Goal: Task Accomplishment & Management: Complete application form

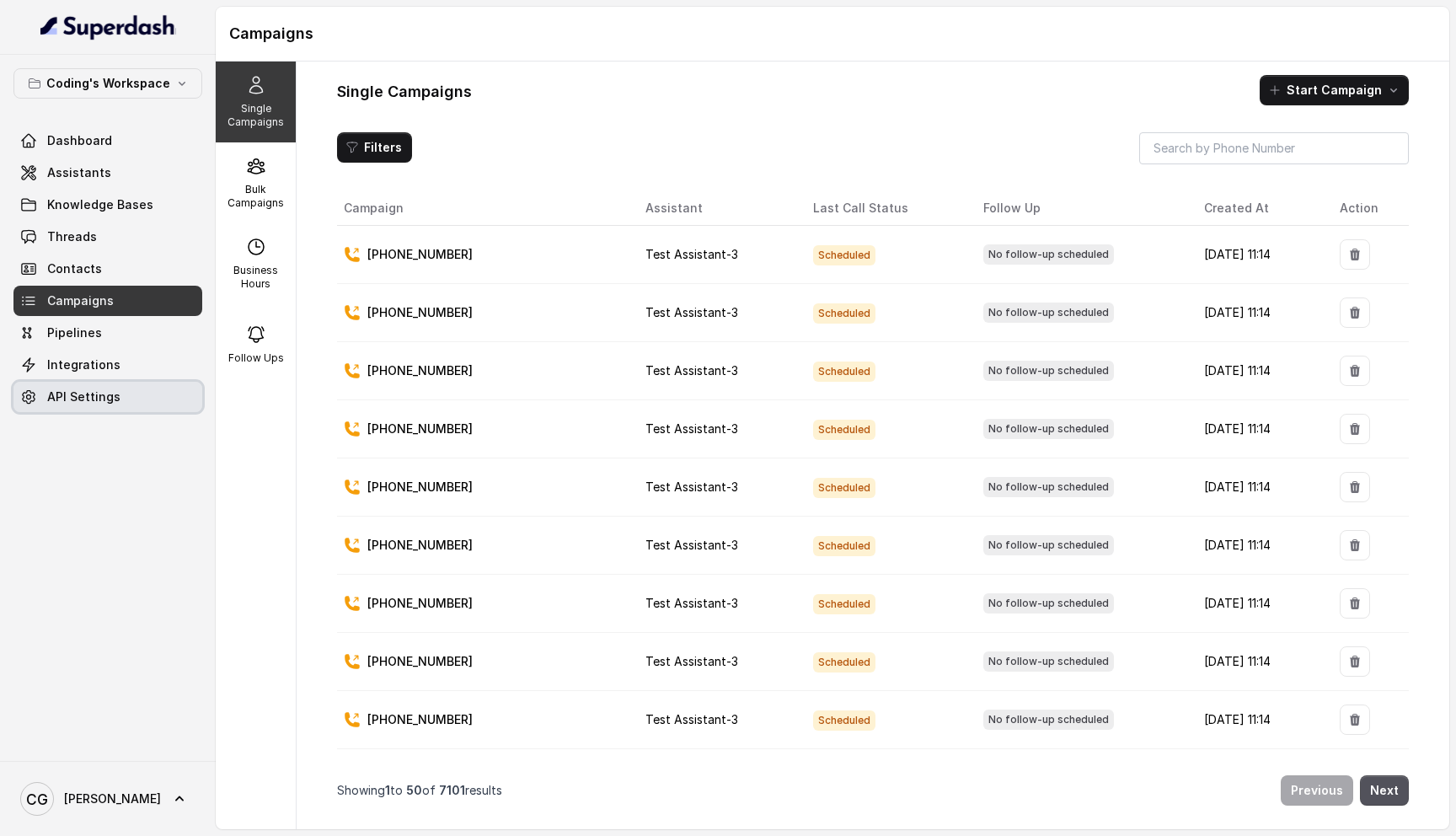
click at [113, 392] on span "API Settings" at bounding box center [83, 397] width 74 height 17
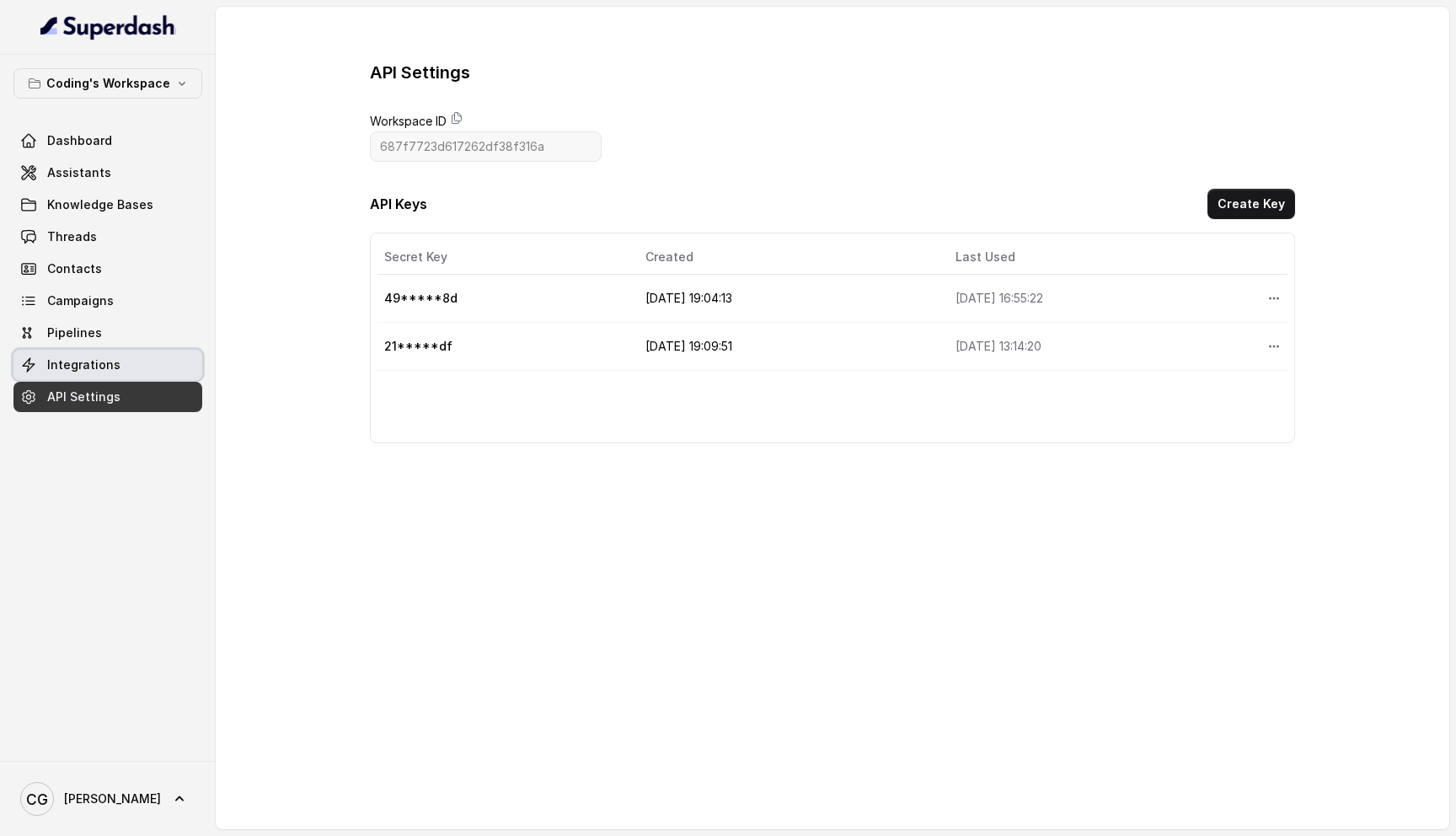
click at [134, 364] on link "Integrations" at bounding box center [107, 365] width 188 height 31
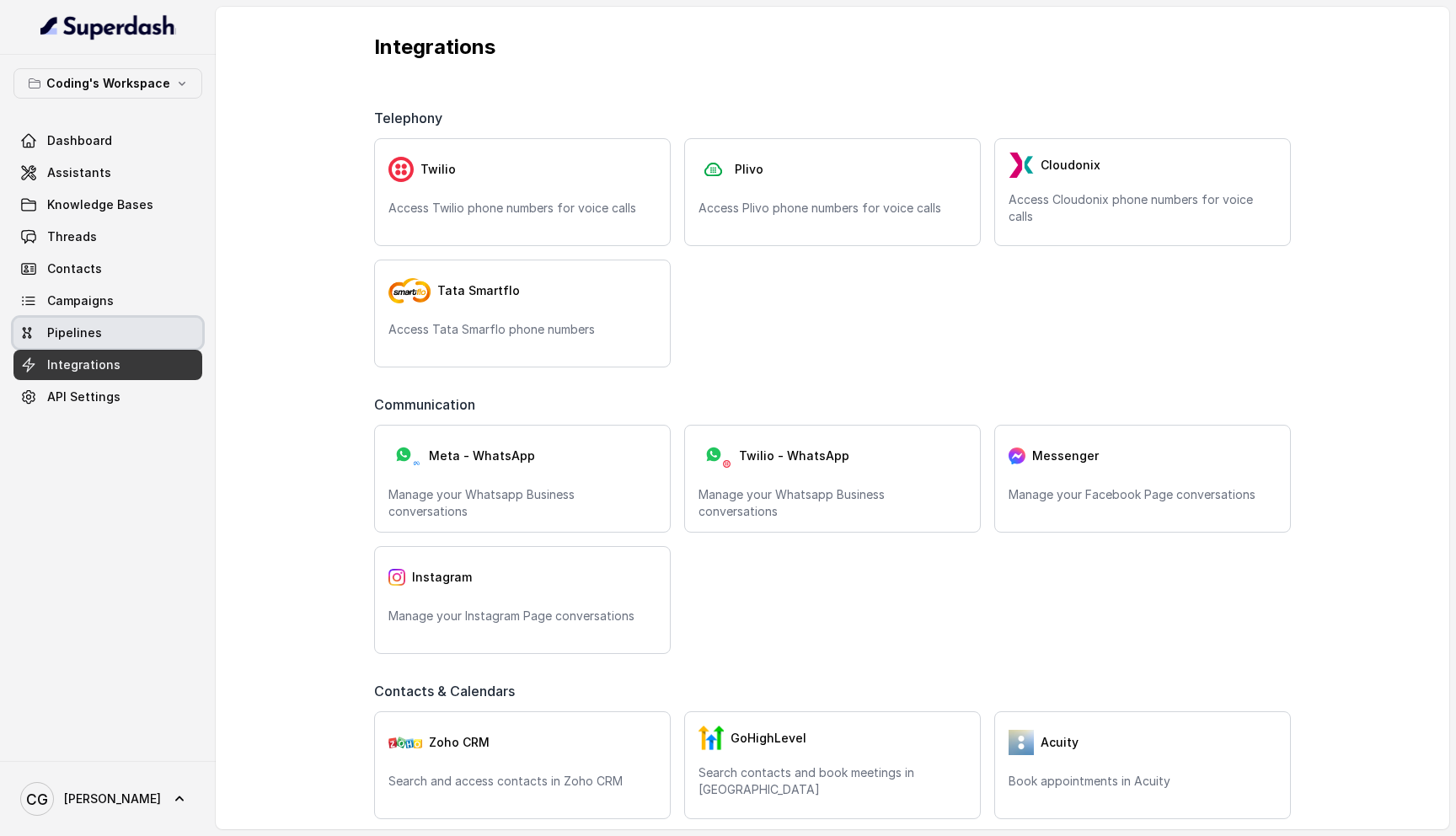
click at [106, 324] on link "Pipelines" at bounding box center [107, 333] width 188 height 31
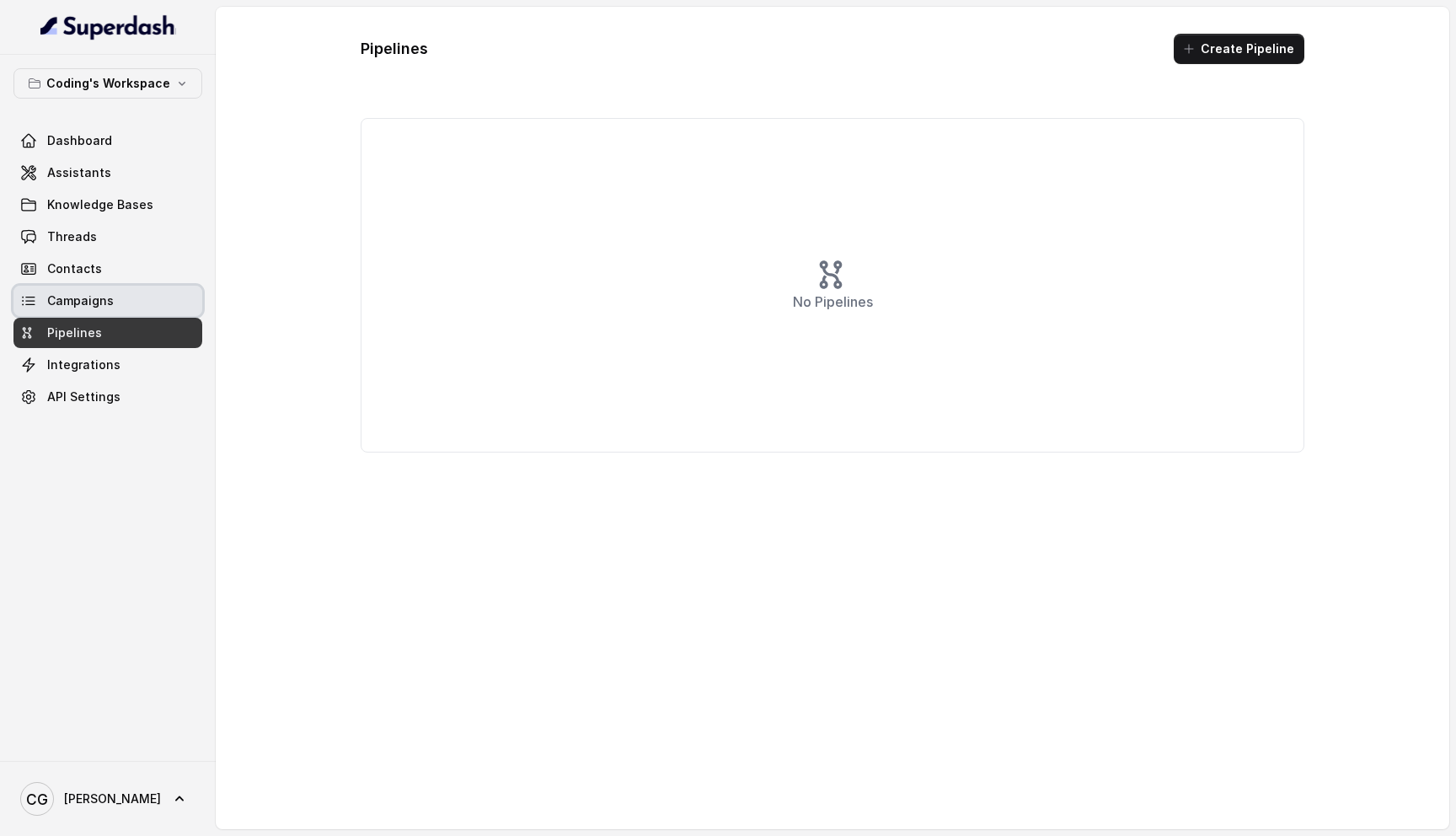
click at [144, 296] on link "Campaigns" at bounding box center [107, 301] width 188 height 31
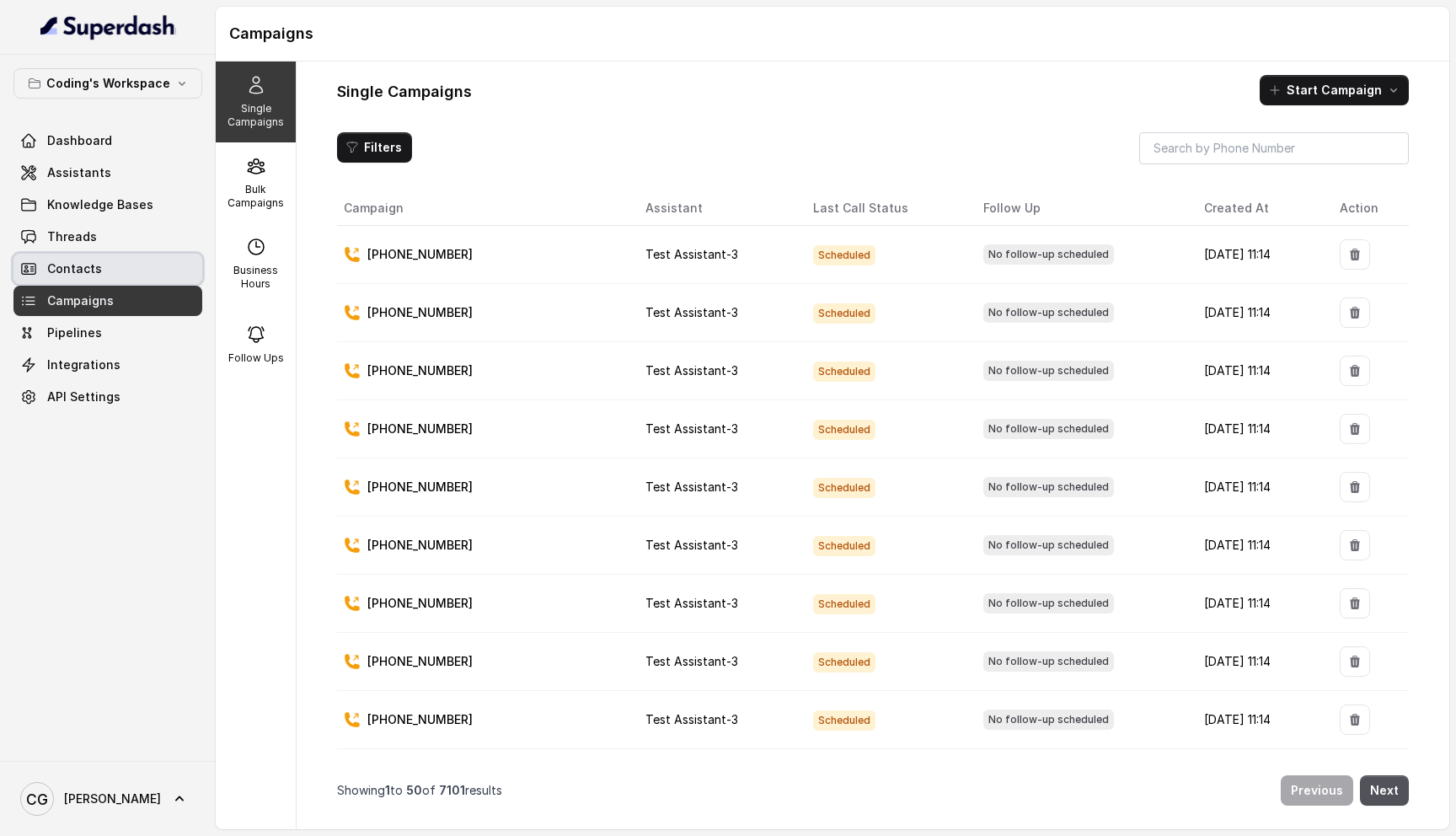
click at [120, 258] on link "Contacts" at bounding box center [107, 269] width 188 height 31
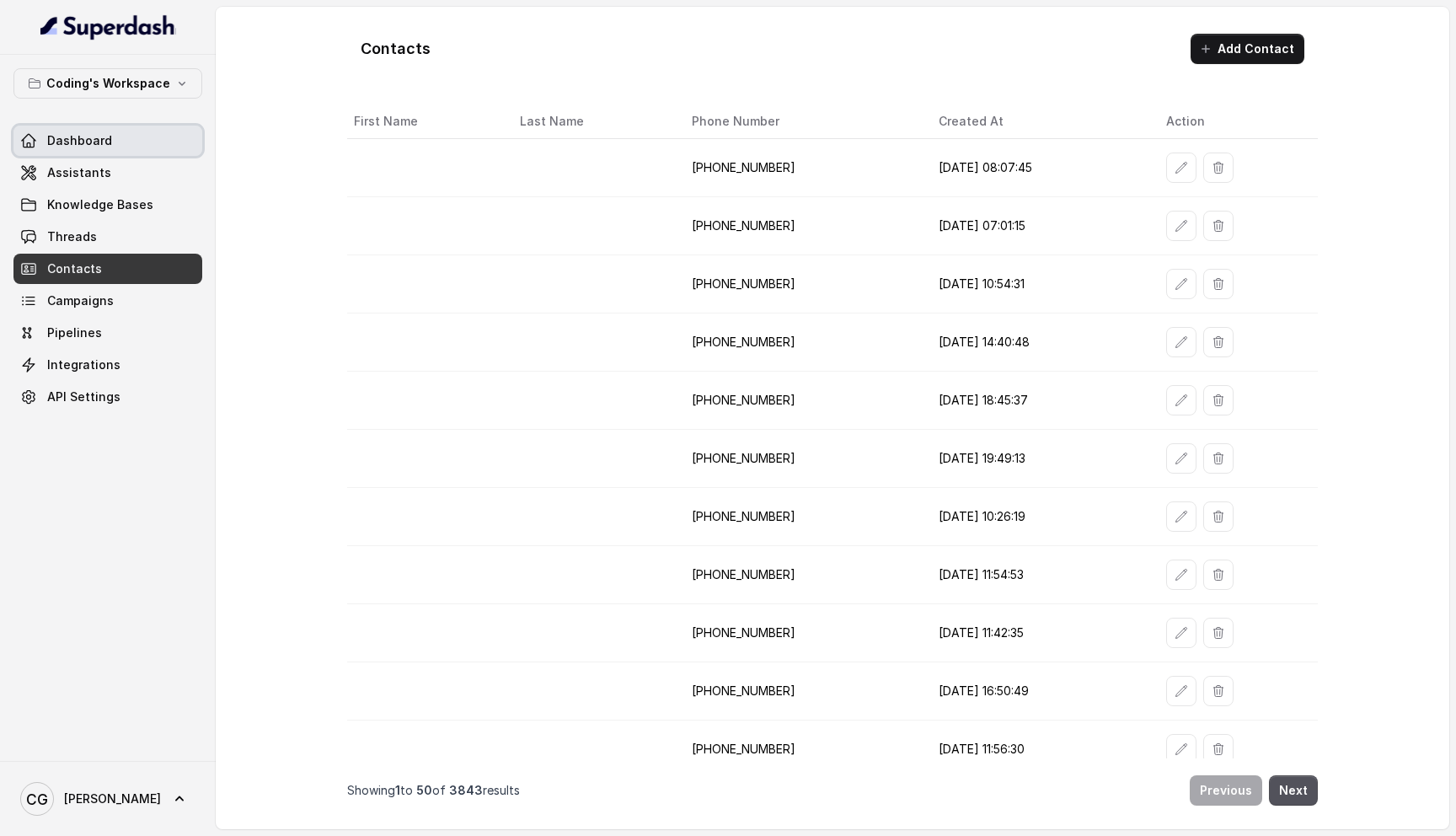
click at [136, 137] on link "Dashboard" at bounding box center [107, 141] width 188 height 31
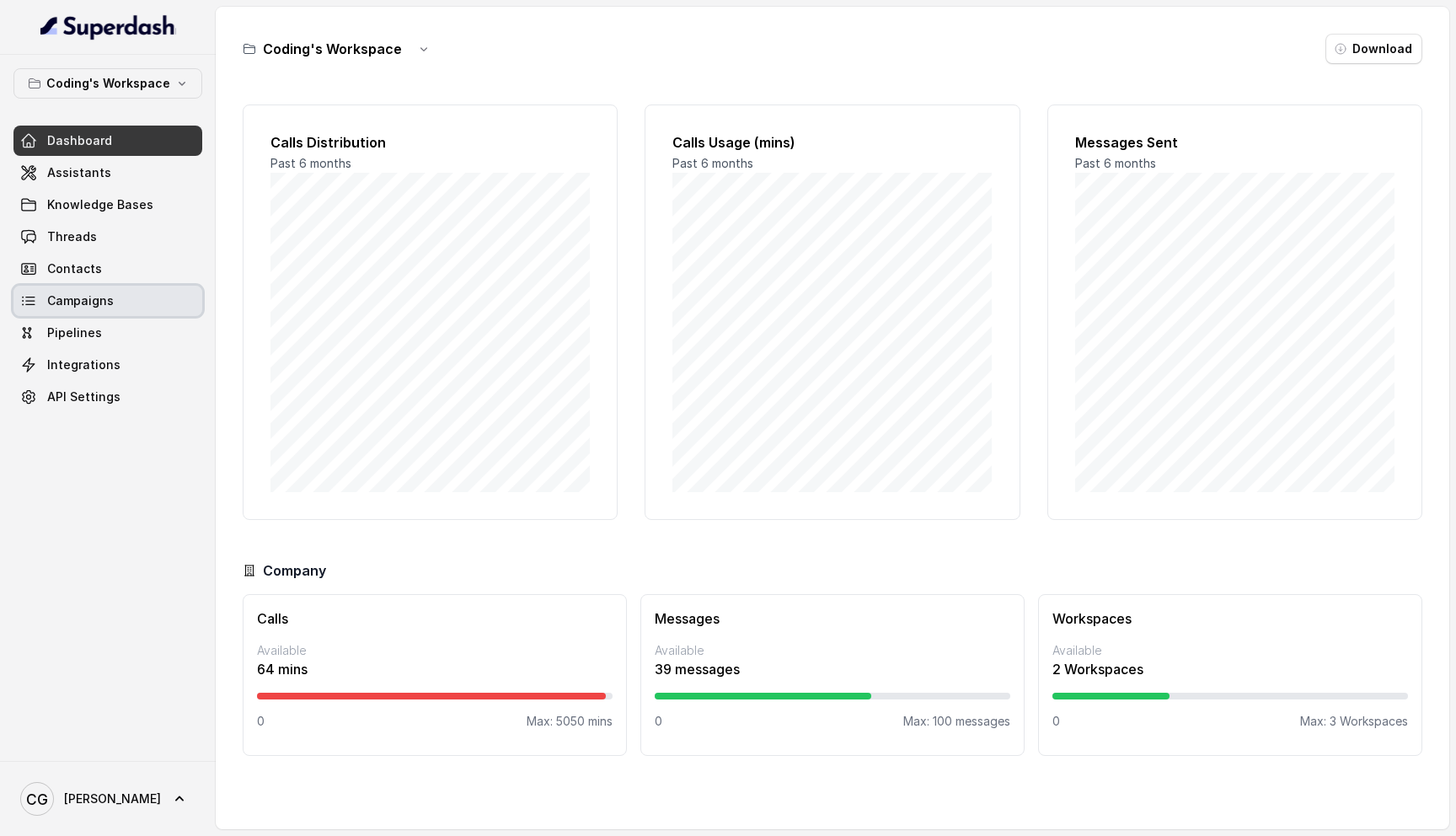
click at [76, 301] on span "Campaigns" at bounding box center [80, 301] width 67 height 17
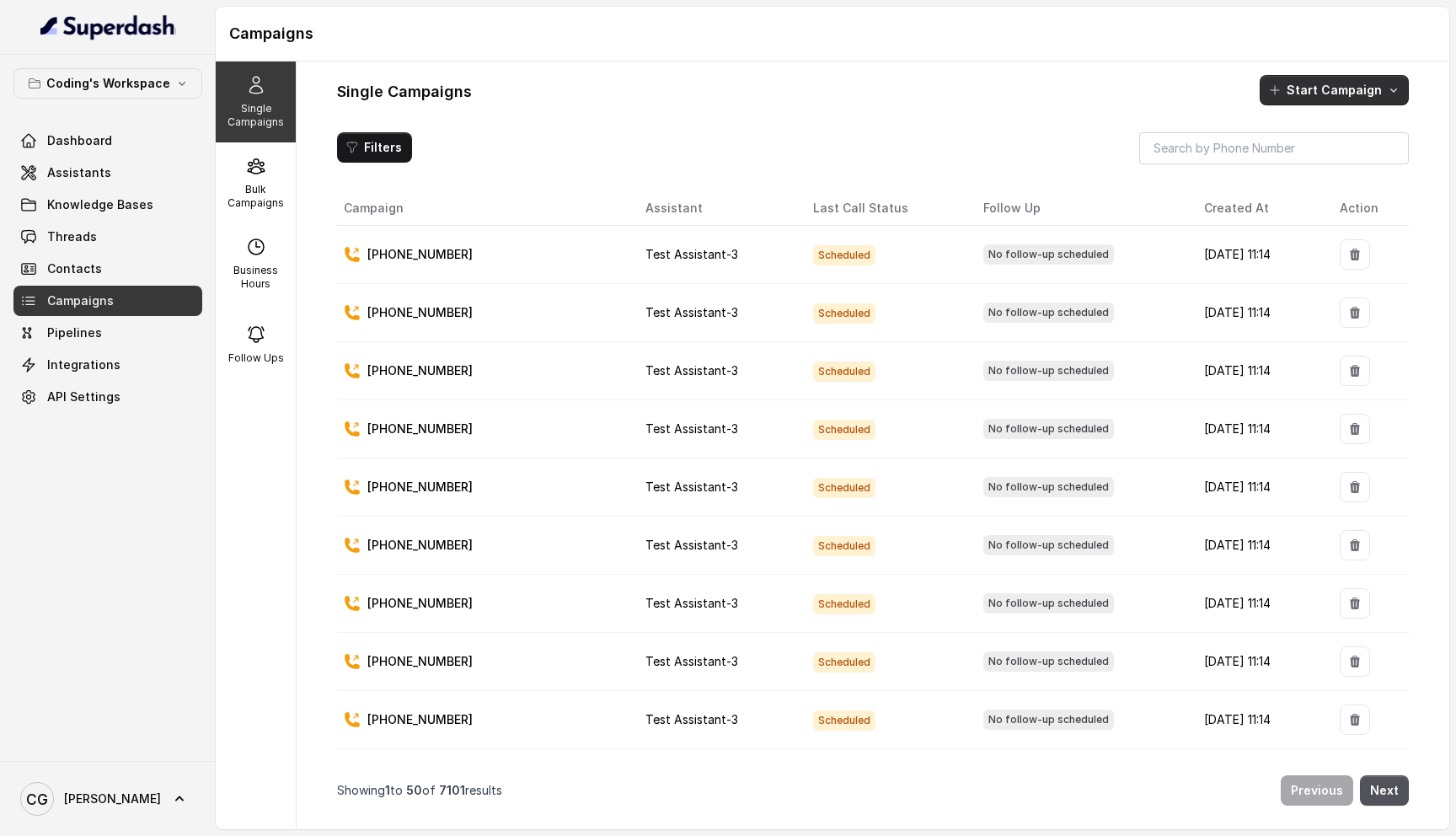
click at [1360, 90] on button "Start Campaign" at bounding box center [1335, 90] width 149 height 31
click at [1302, 168] on p "Call" at bounding box center [1304, 163] width 20 height 17
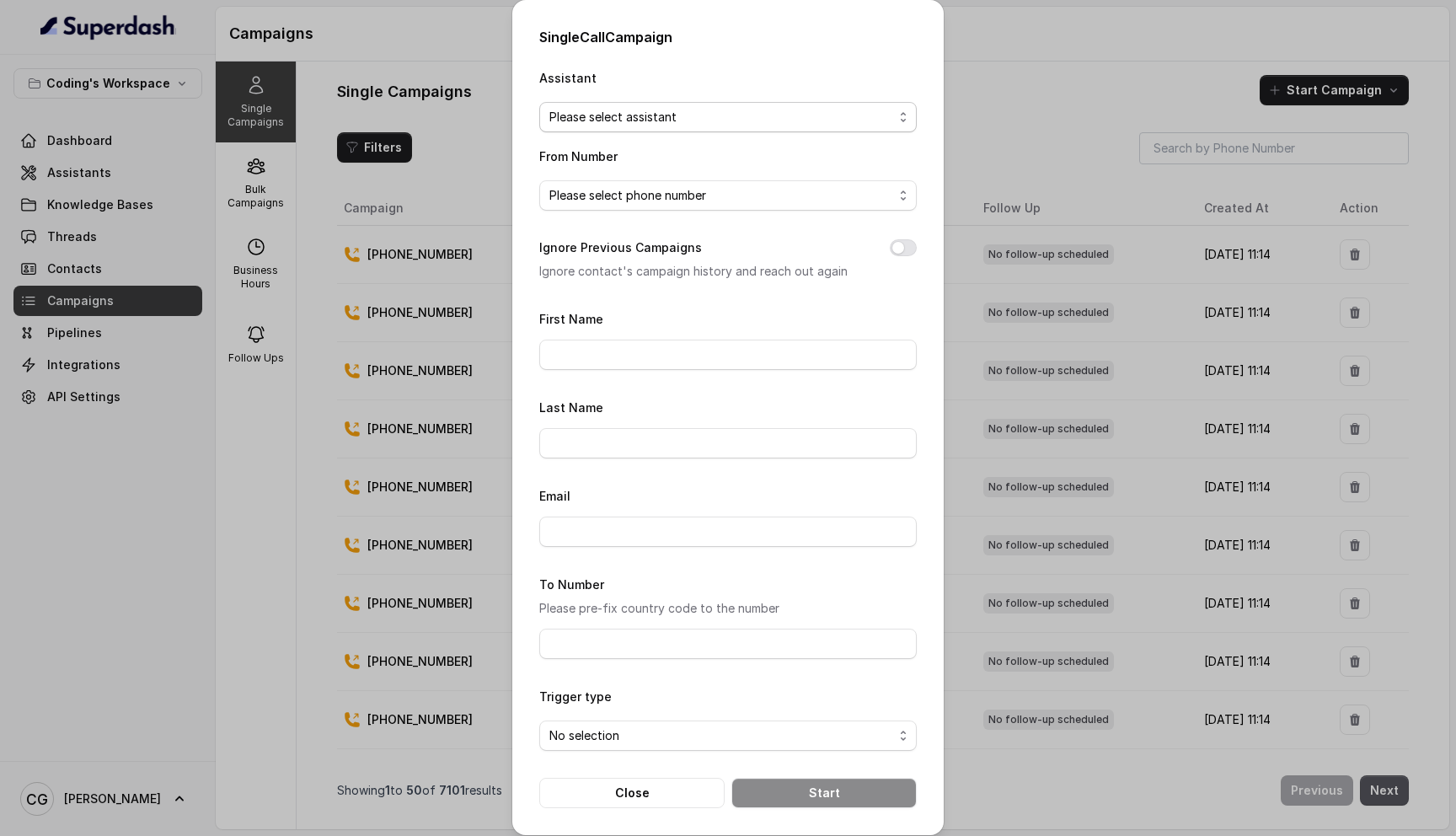
click at [669, 116] on span "Please select assistant" at bounding box center [720, 117] width 343 height 20
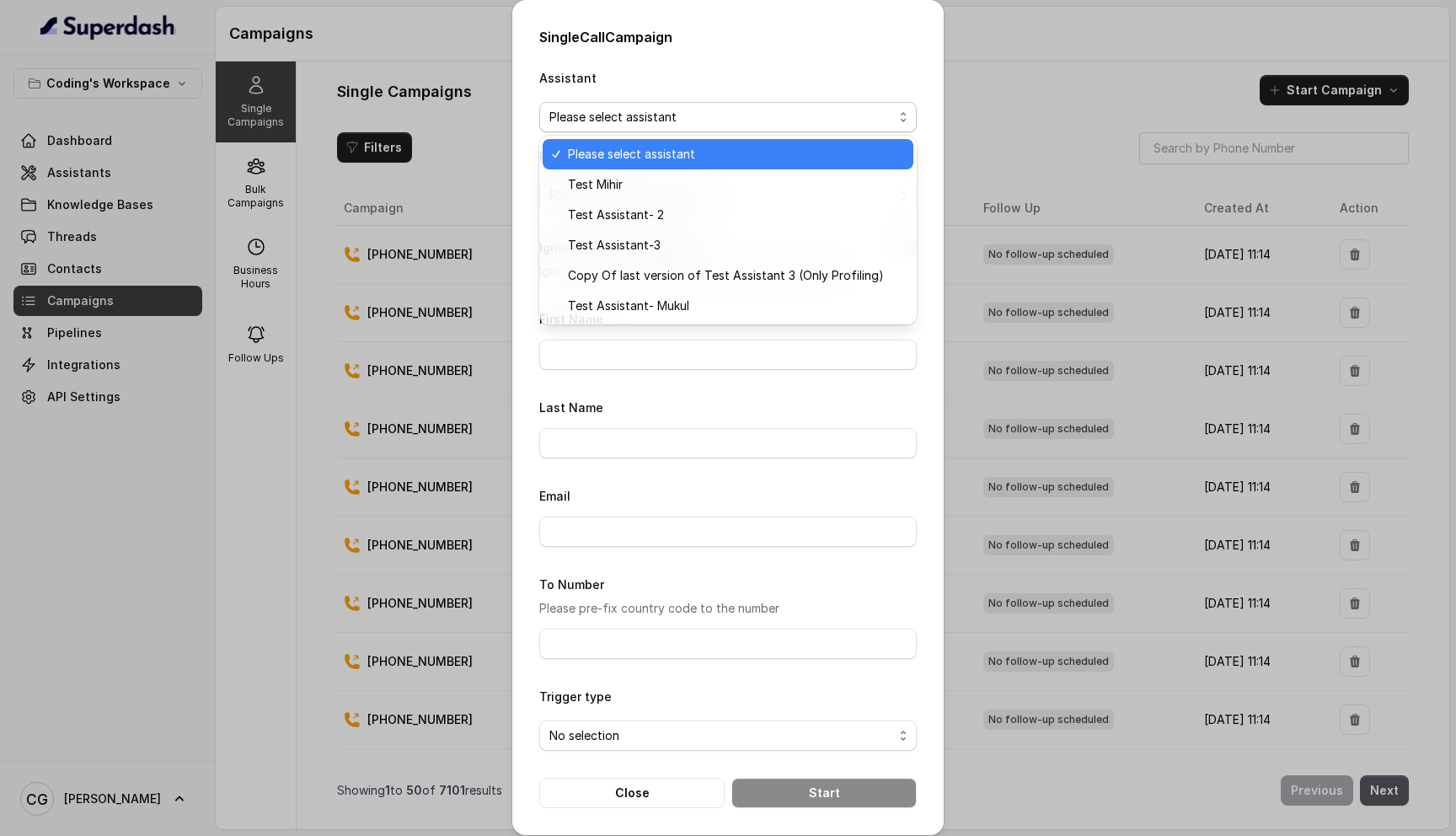
click at [714, 89] on div "Assistant Please select assistant" at bounding box center [728, 99] width 378 height 65
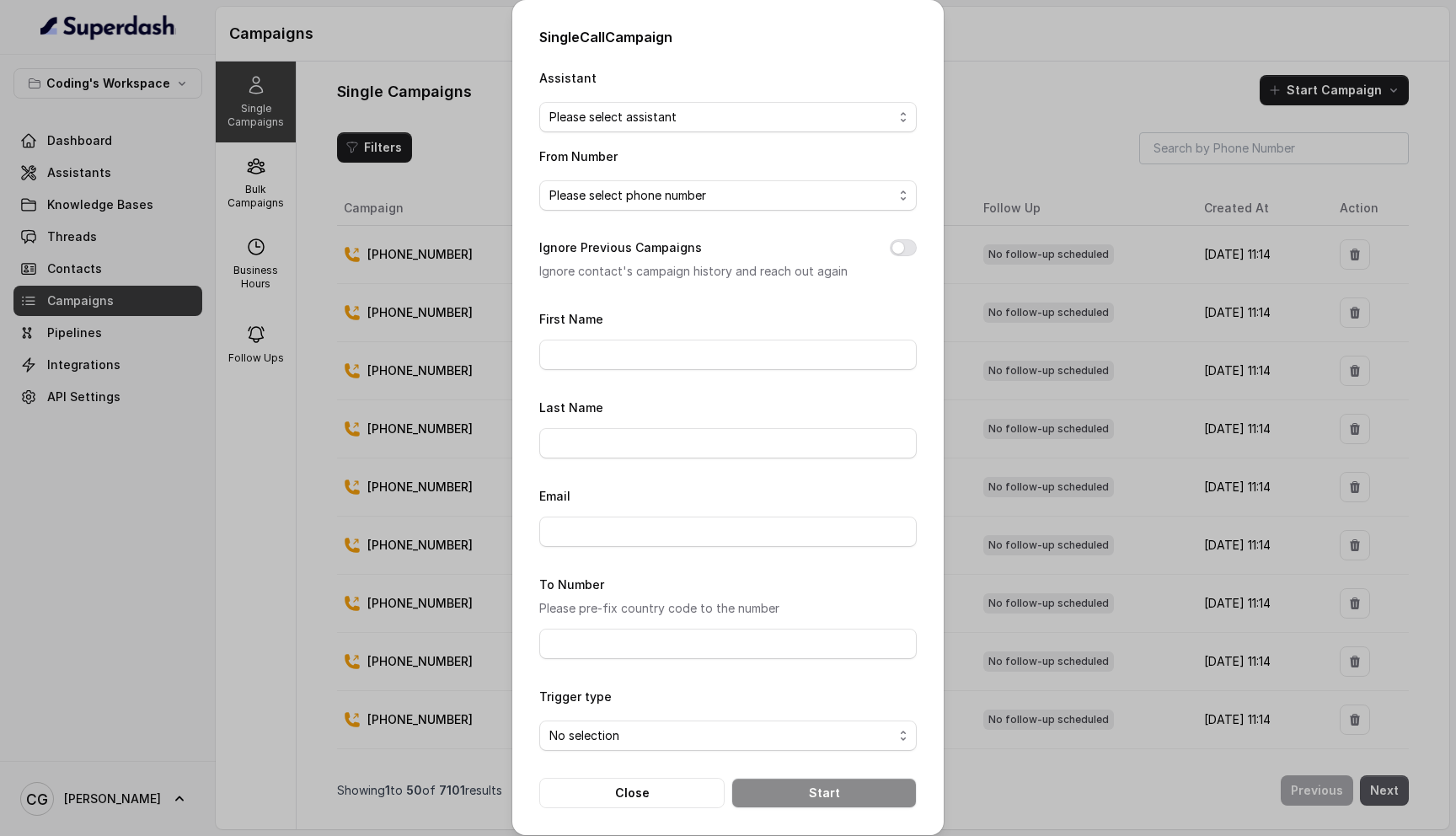
click at [1016, 41] on div "Single Call Campaign Assistant Please select assistant From Number Please selec…" at bounding box center [728, 418] width 1456 height 836
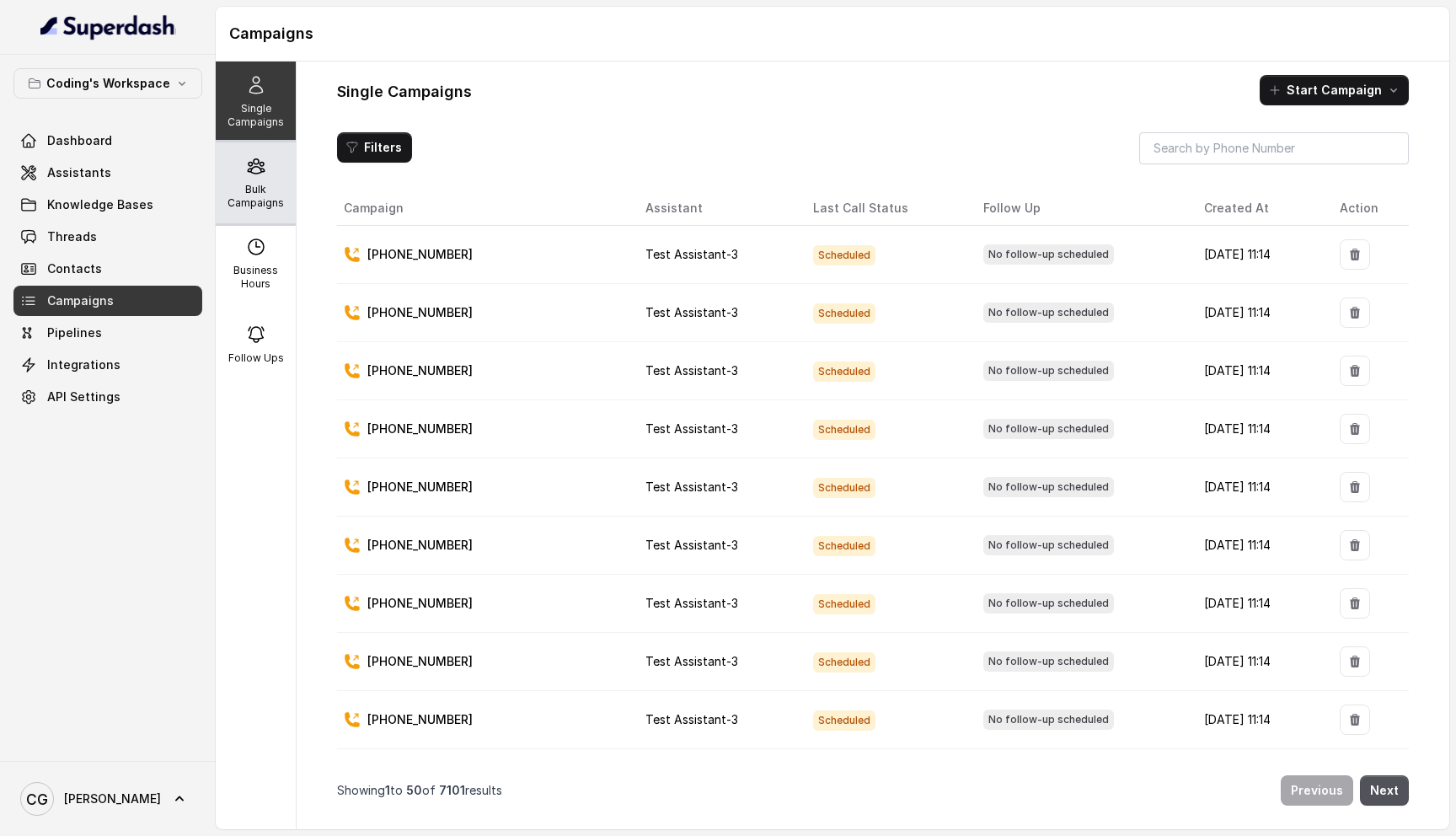
click at [246, 190] on p "Bulk Campaigns" at bounding box center [256, 196] width 67 height 27
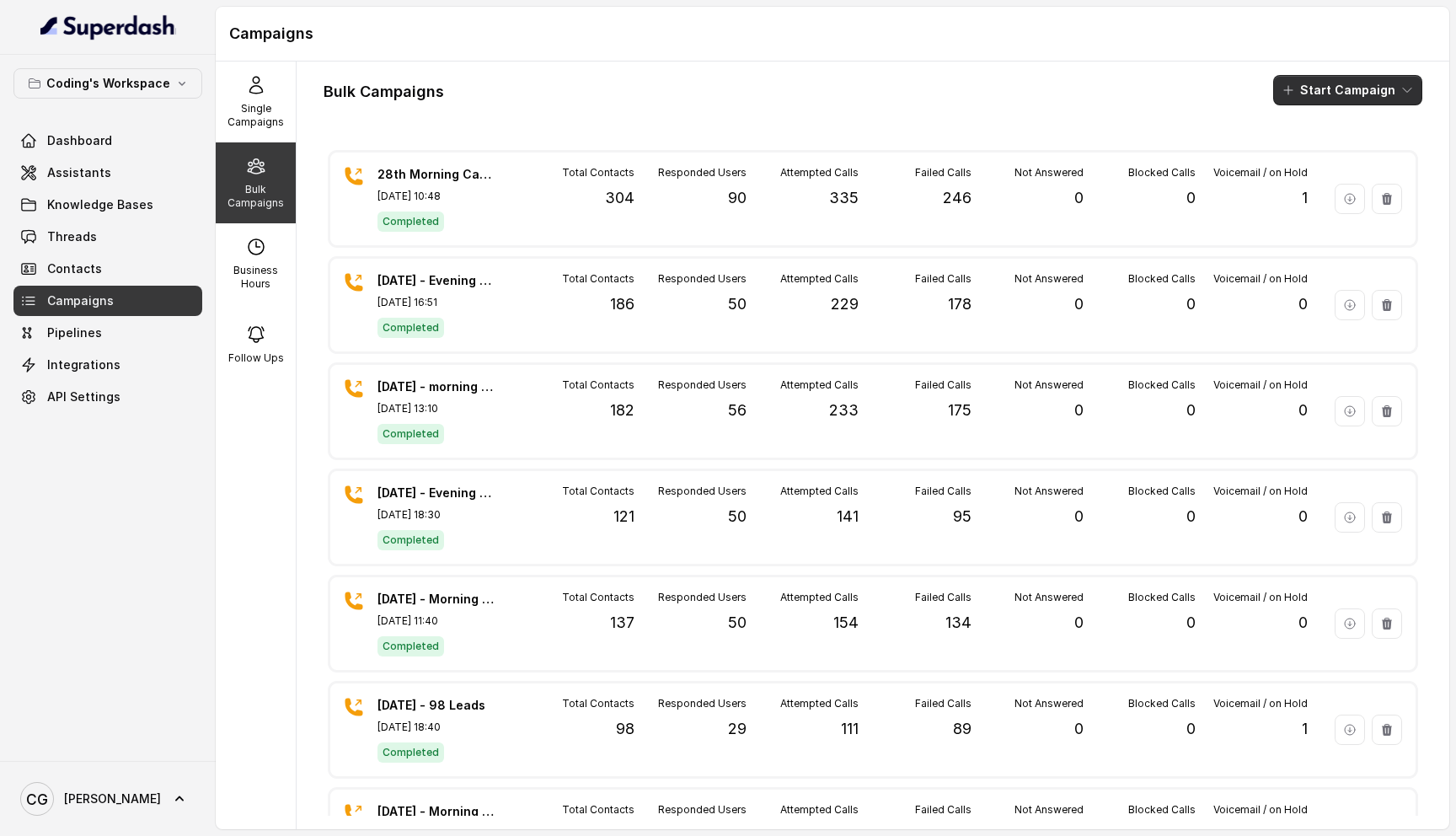
click at [1335, 86] on button "Start Campaign" at bounding box center [1348, 90] width 149 height 31
click at [1316, 160] on p "Call" at bounding box center [1317, 156] width 20 height 17
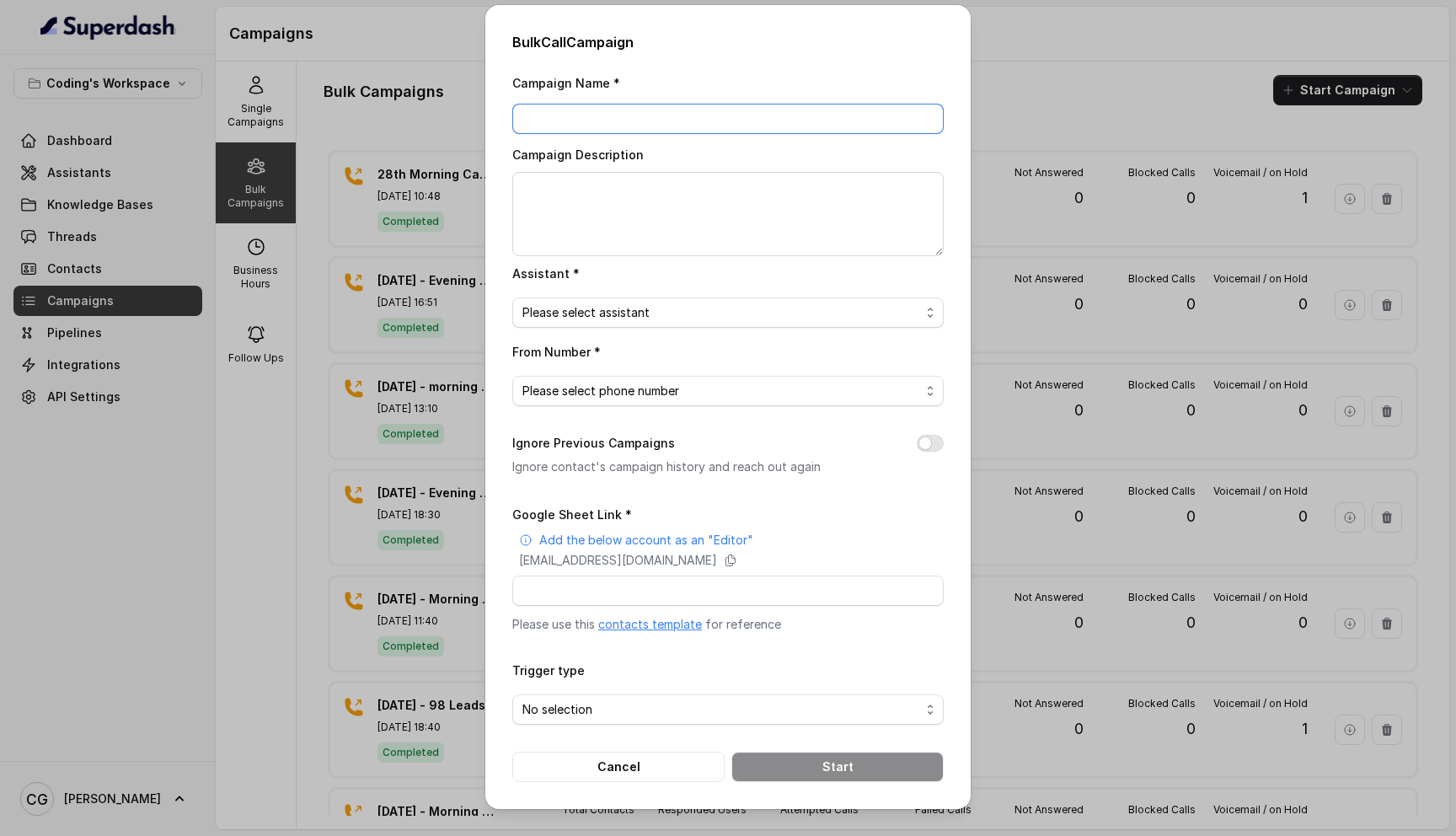
click at [676, 132] on input "Campaign Name *" at bounding box center [728, 119] width 431 height 31
type input "28th Sept - Evening Campaign - 284"
click at [565, 207] on textarea "Campaign Description" at bounding box center [728, 214] width 431 height 84
paste textarea "28th Sept - Evening Campaign - 284"
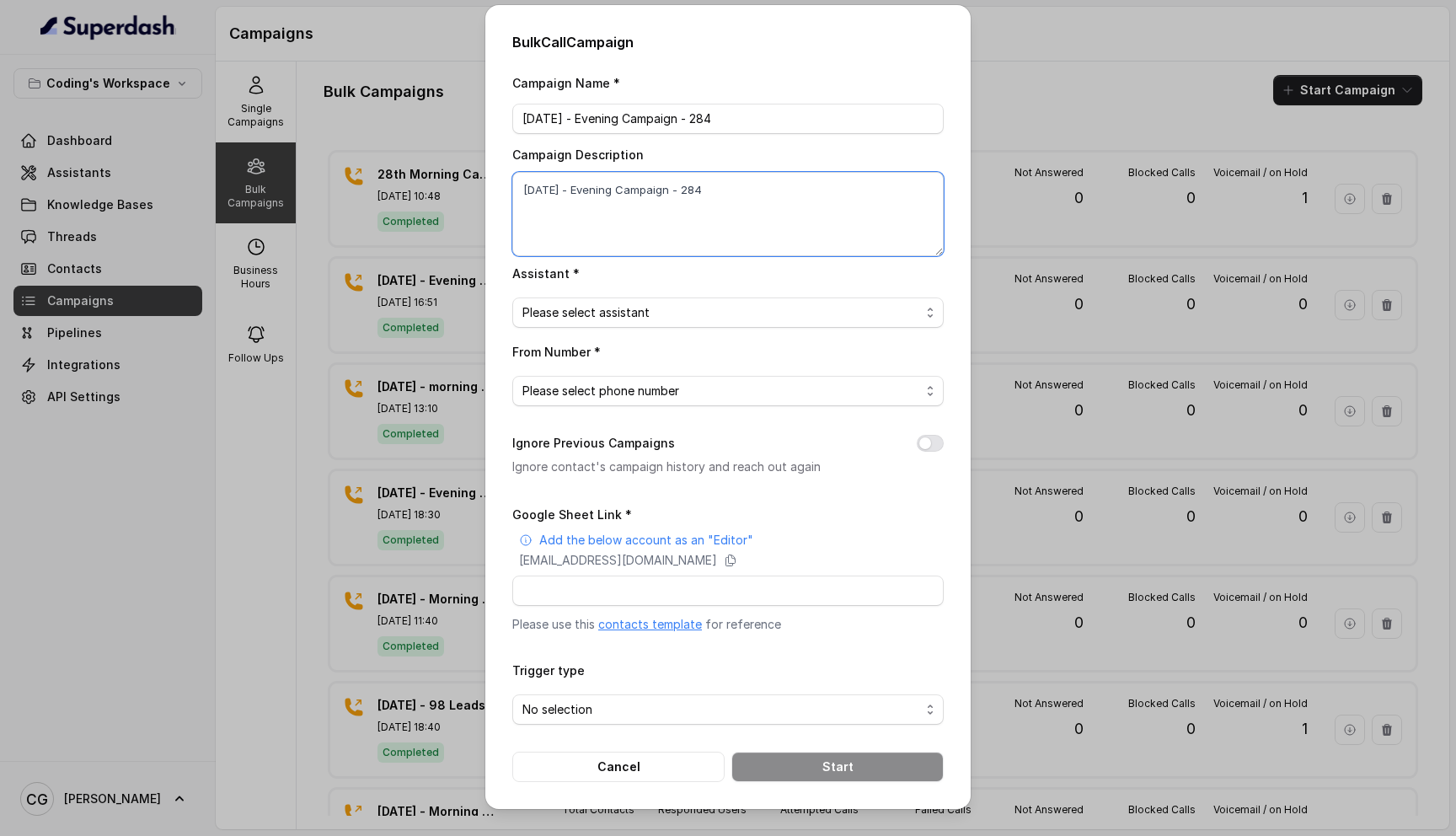
type textarea "28th Sept - Evening Campaign - 284"
click at [620, 313] on span "Please select assistant" at bounding box center [721, 312] width 398 height 20
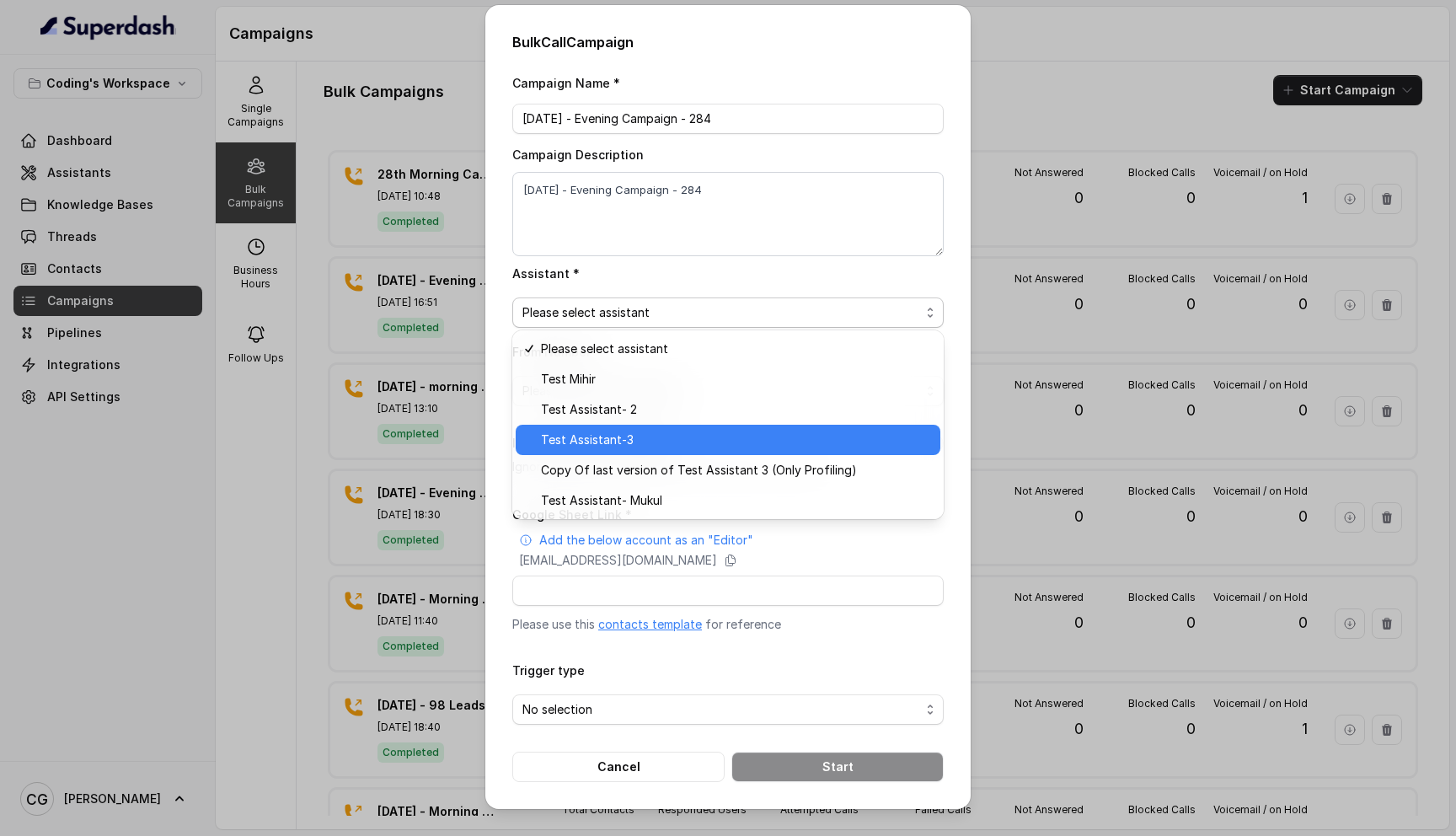
click at [625, 433] on span "Test Assistant-3" at bounding box center [736, 439] width 389 height 20
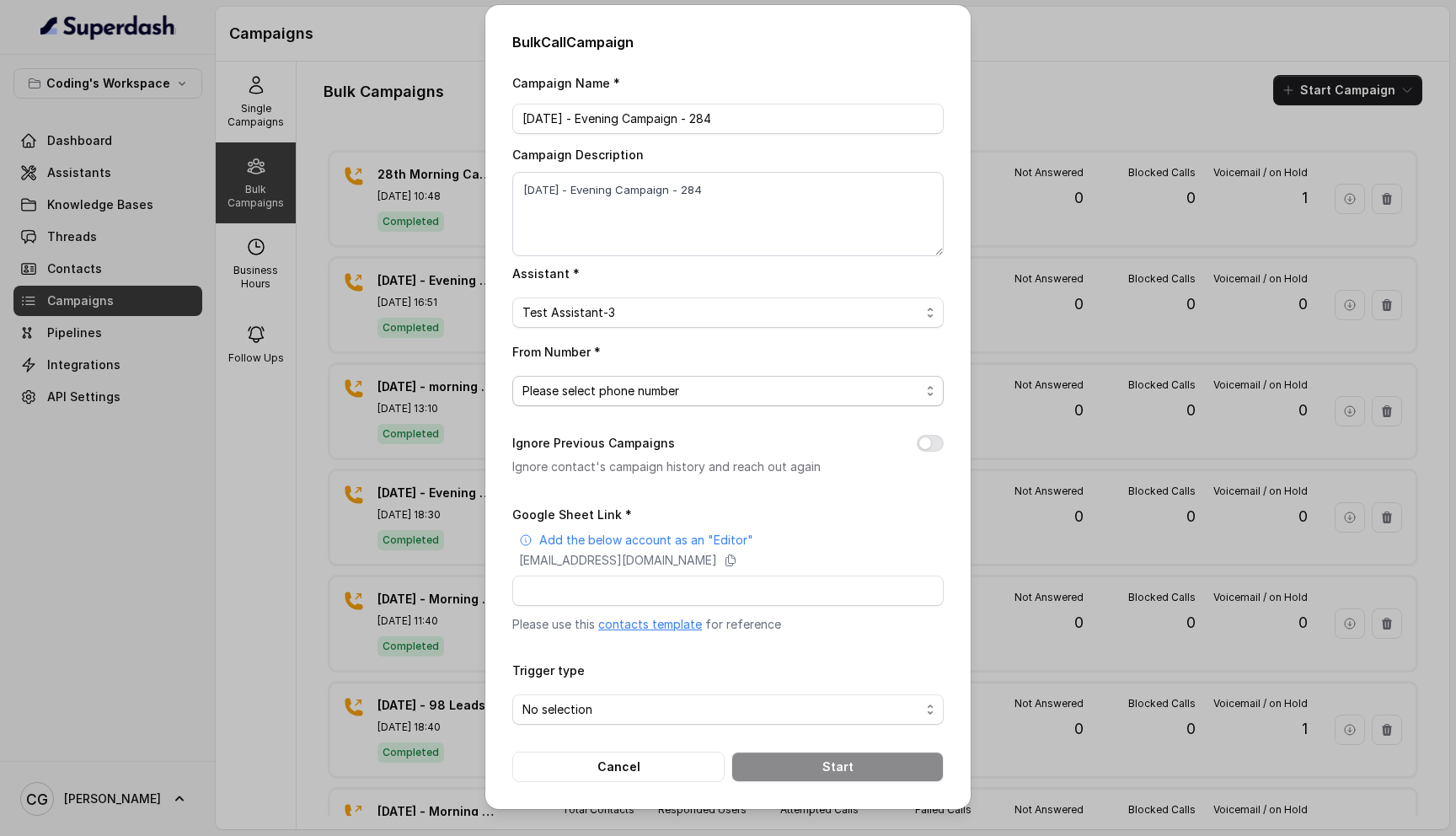
click at [715, 393] on span "Please select phone number" at bounding box center [721, 390] width 398 height 20
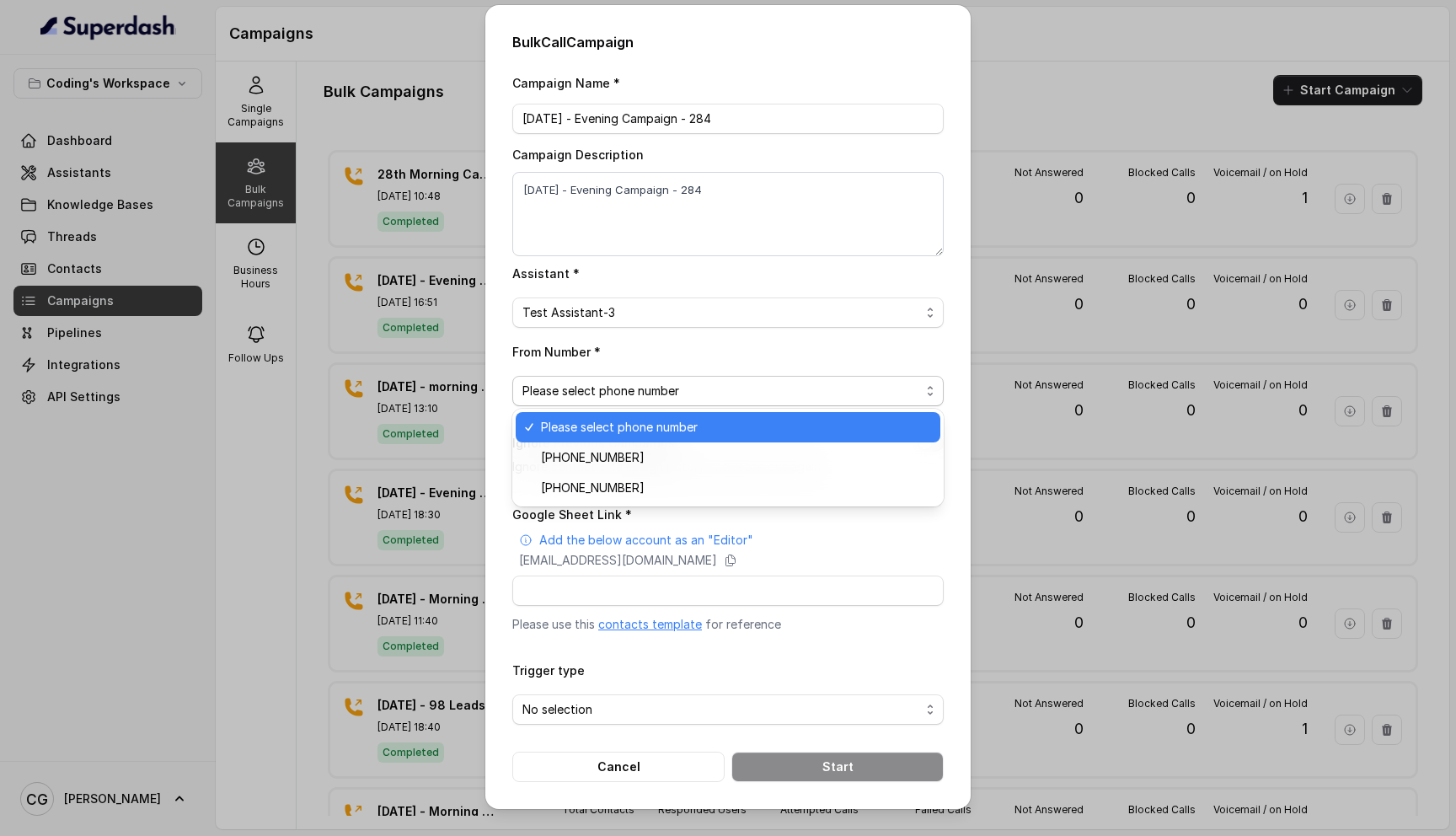
click at [779, 358] on div "From Number * Please select phone number" at bounding box center [728, 374] width 431 height 65
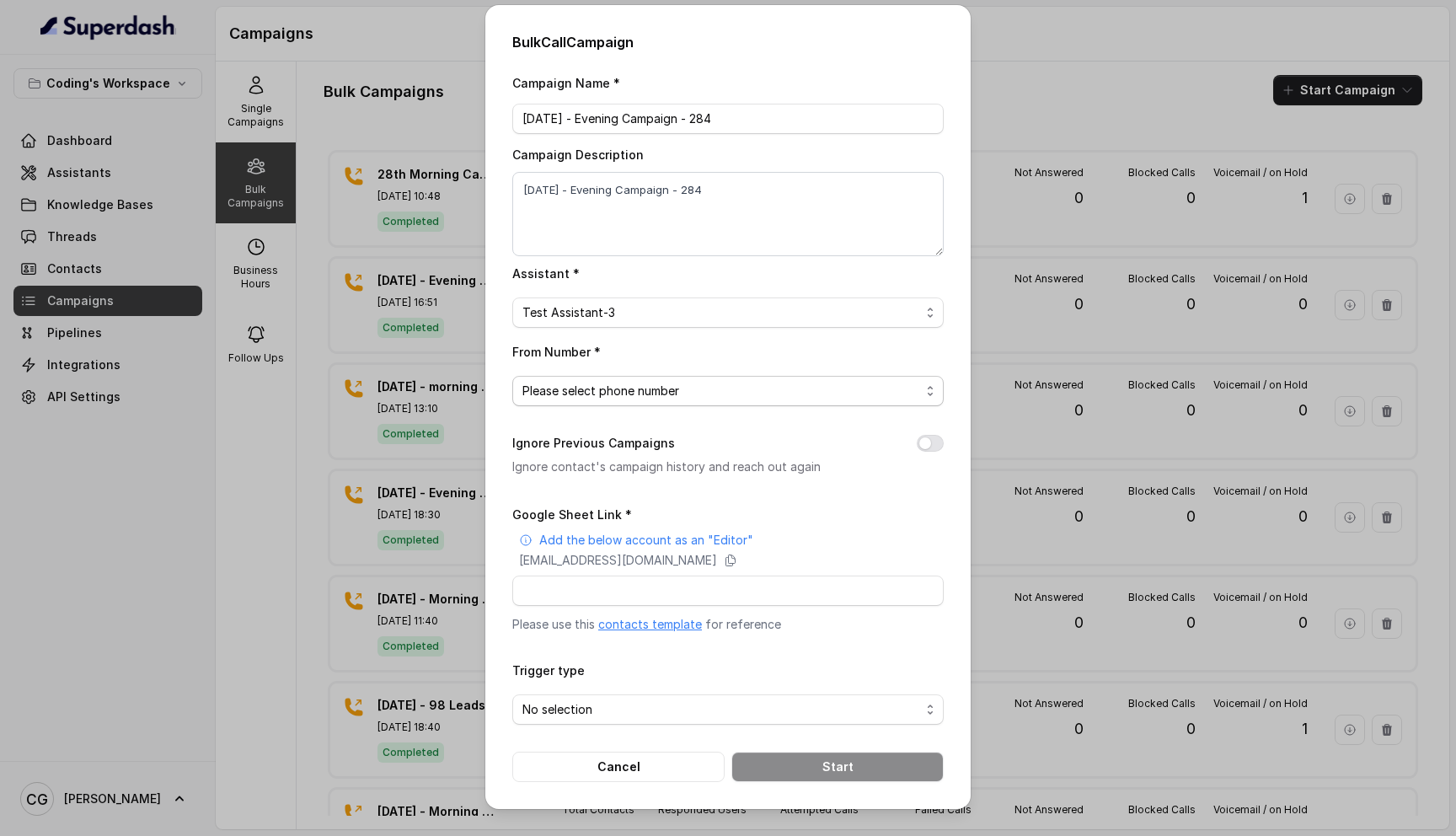
click at [720, 390] on span "Please select phone number" at bounding box center [721, 390] width 398 height 20
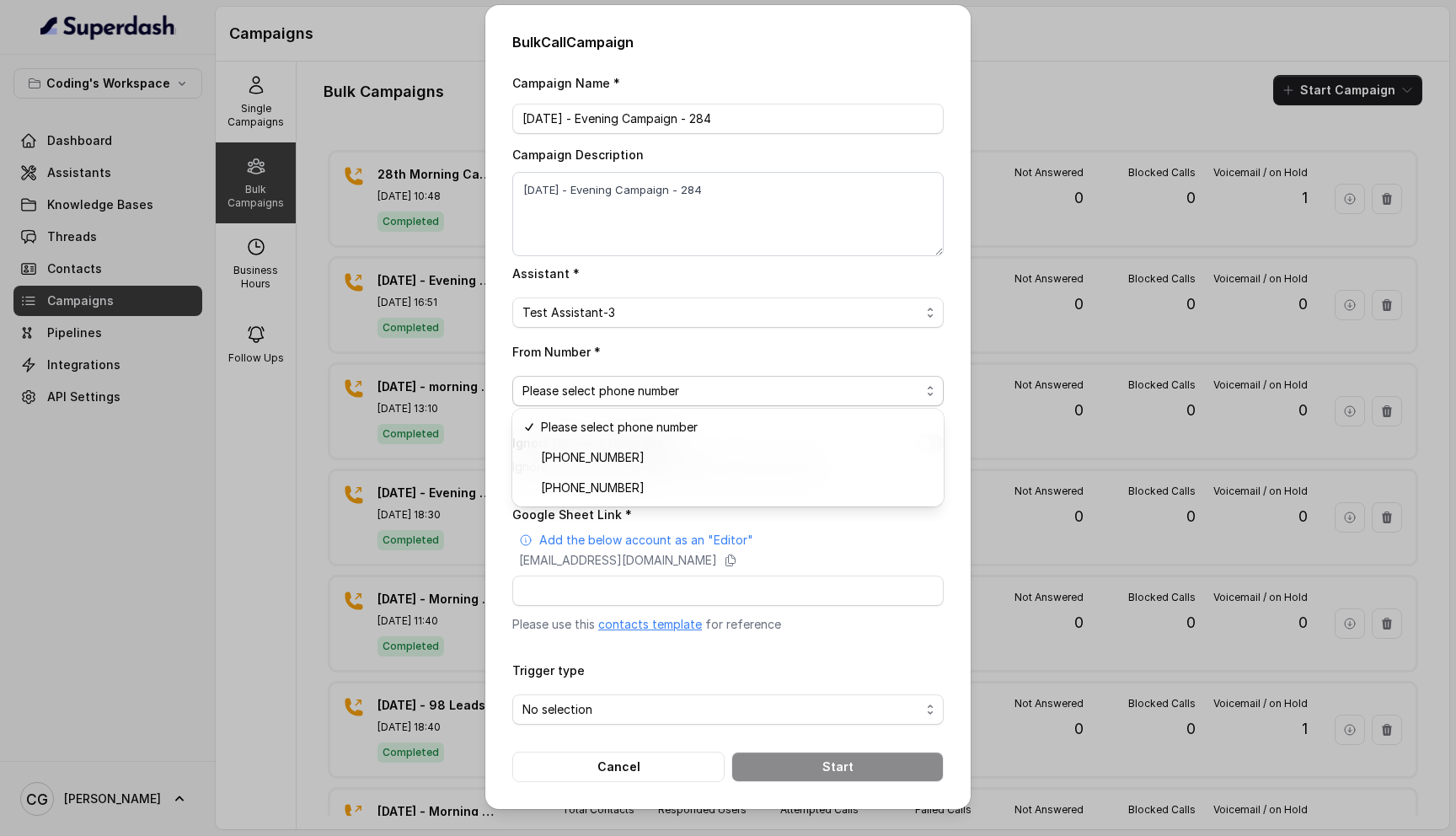
click at [1118, 96] on div "Bulk Call Campaign Campaign Name * 28th Sept - Evening Campaign - 284 Campaign …" at bounding box center [728, 418] width 1456 height 836
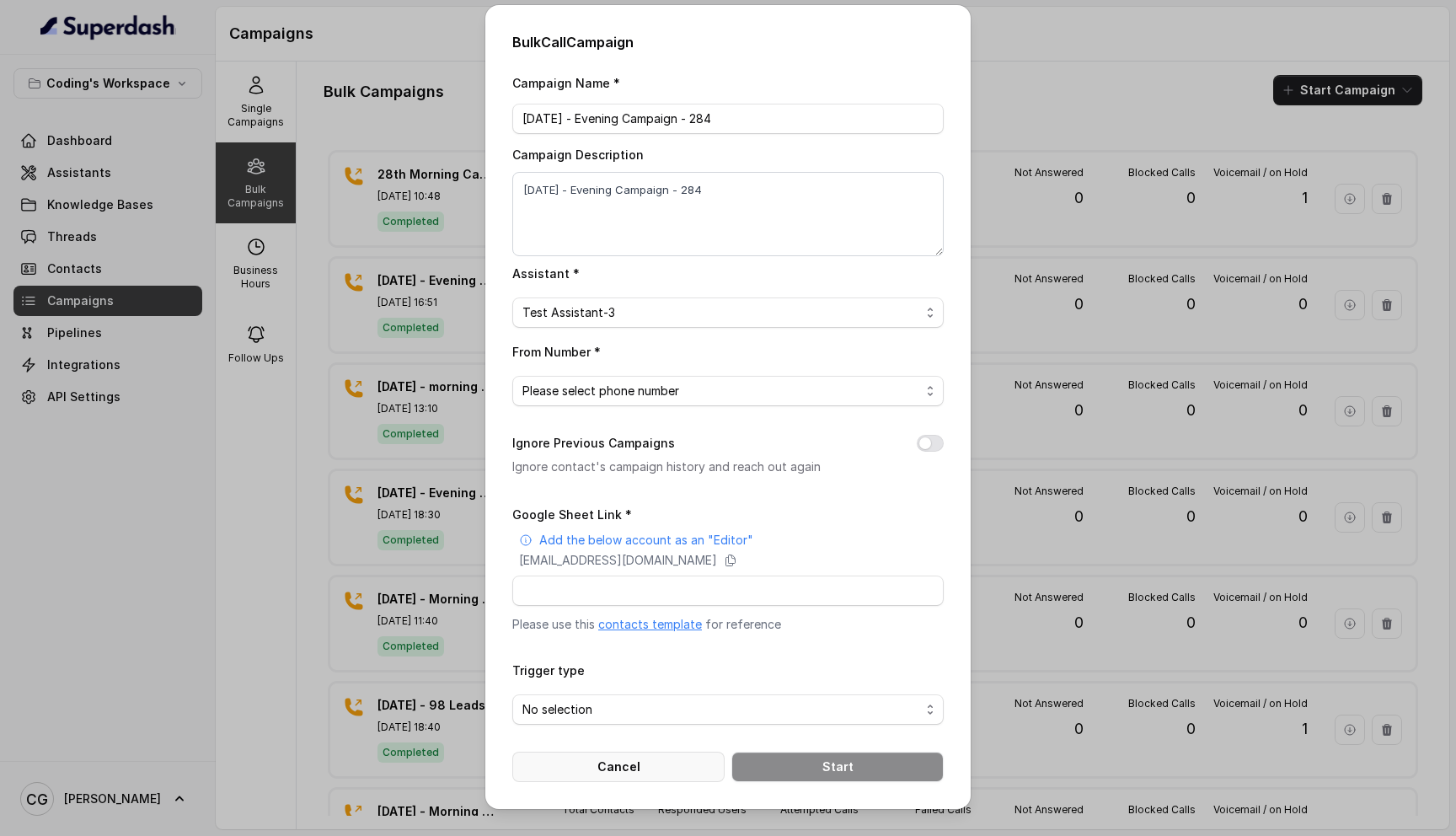
click at [648, 757] on button "Cancel" at bounding box center [619, 767] width 212 height 31
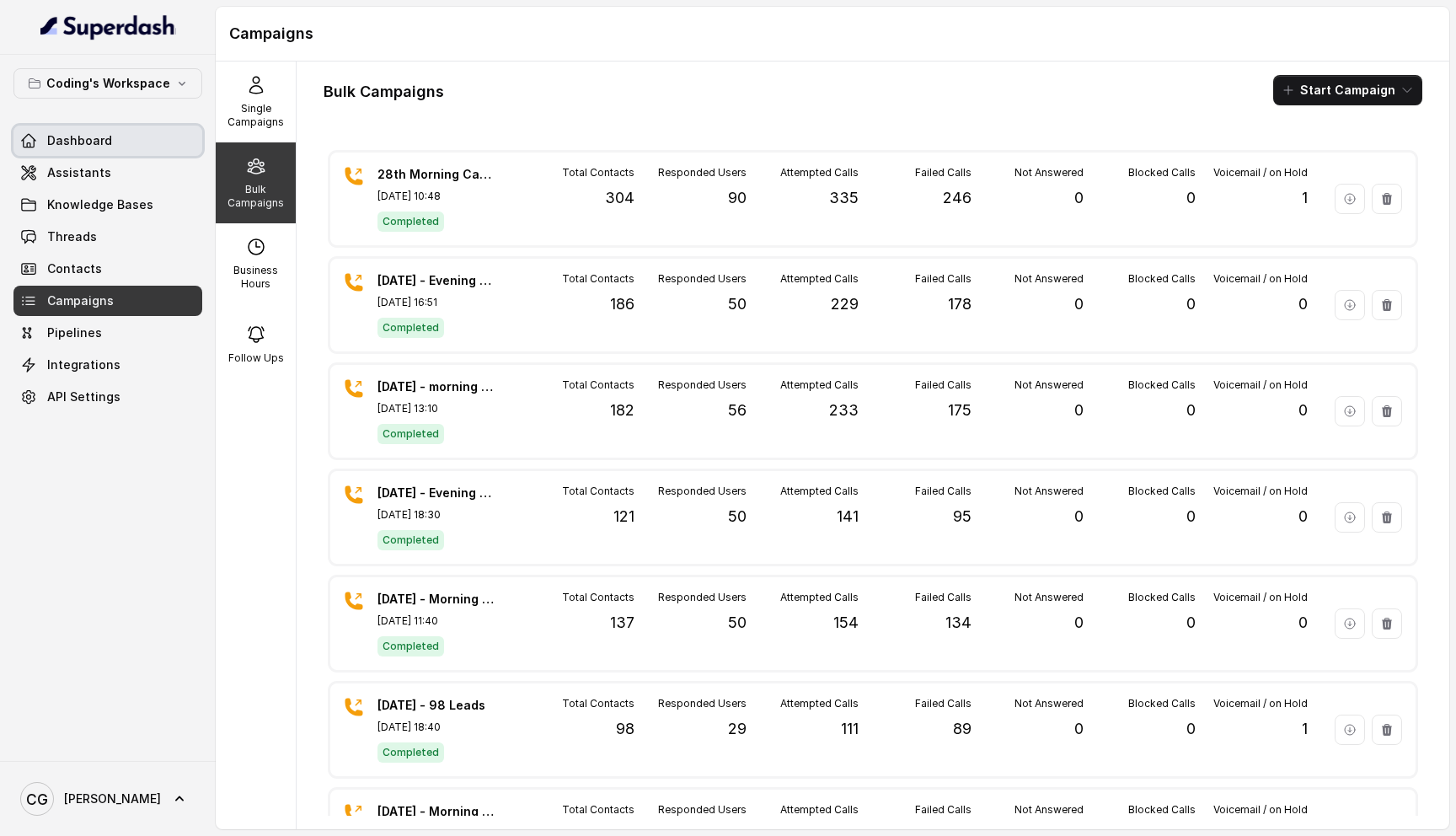
click at [85, 139] on span "Dashboard" at bounding box center [79, 141] width 65 height 17
